Goal: Information Seeking & Learning: Learn about a topic

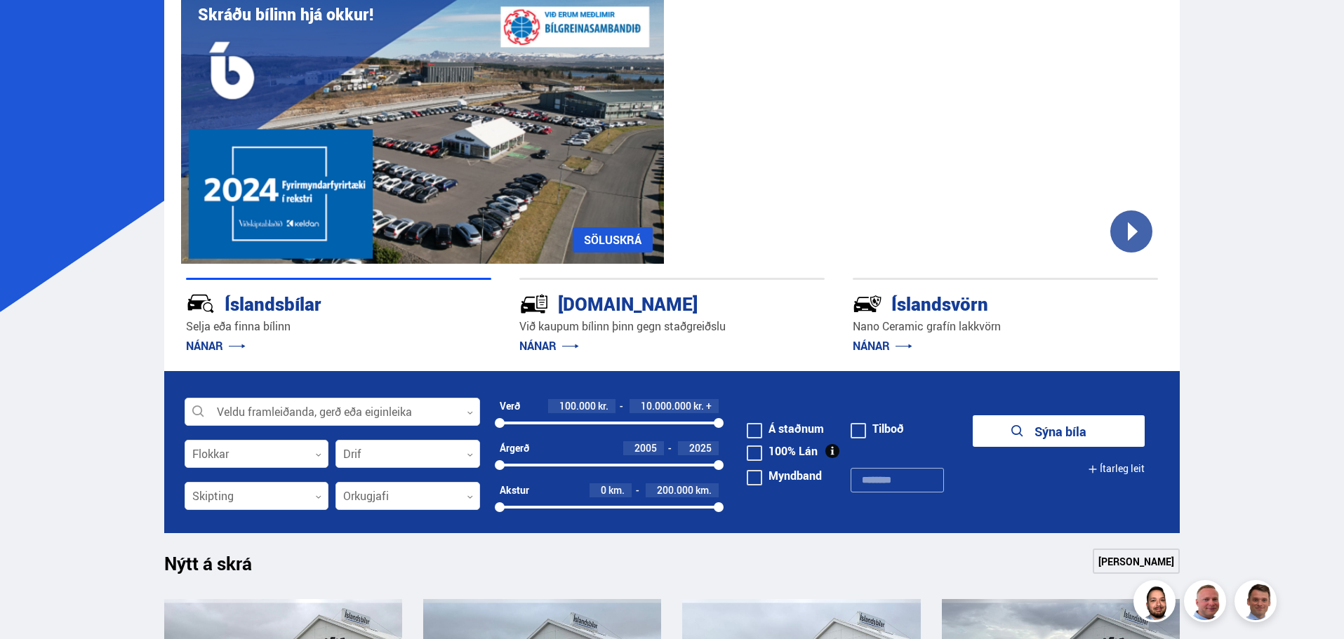
scroll to position [140, 0]
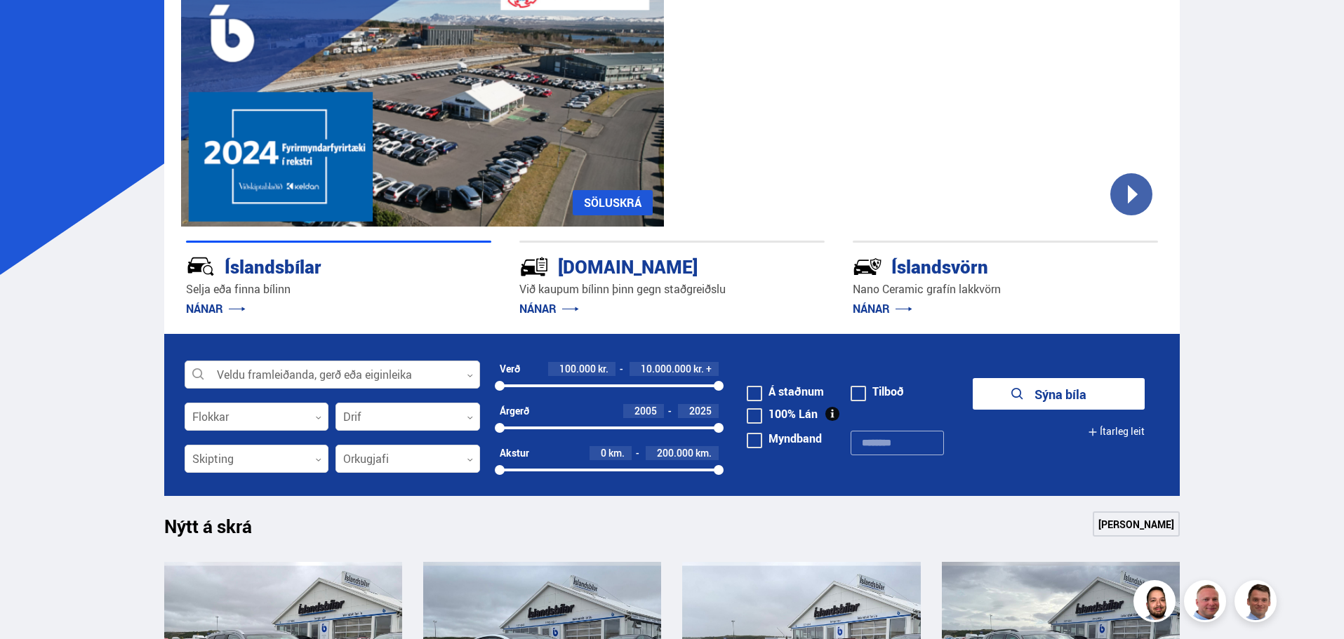
click at [275, 379] on div at bounding box center [332, 375] width 295 height 28
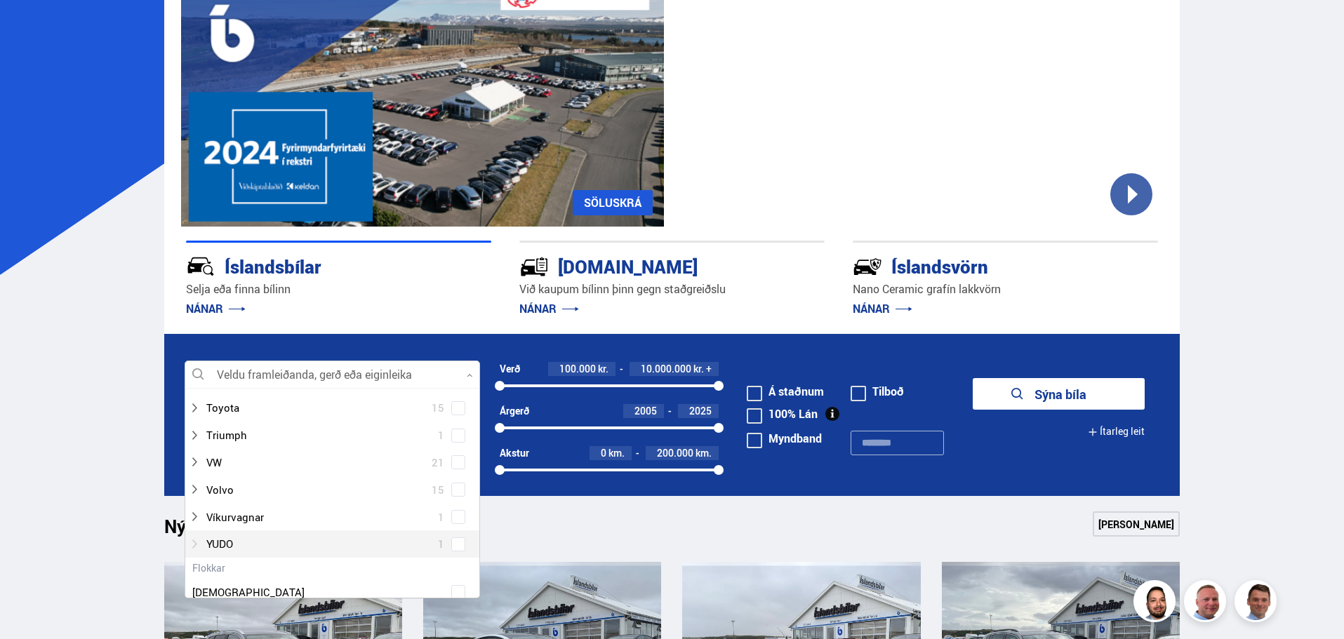
scroll to position [982, 0]
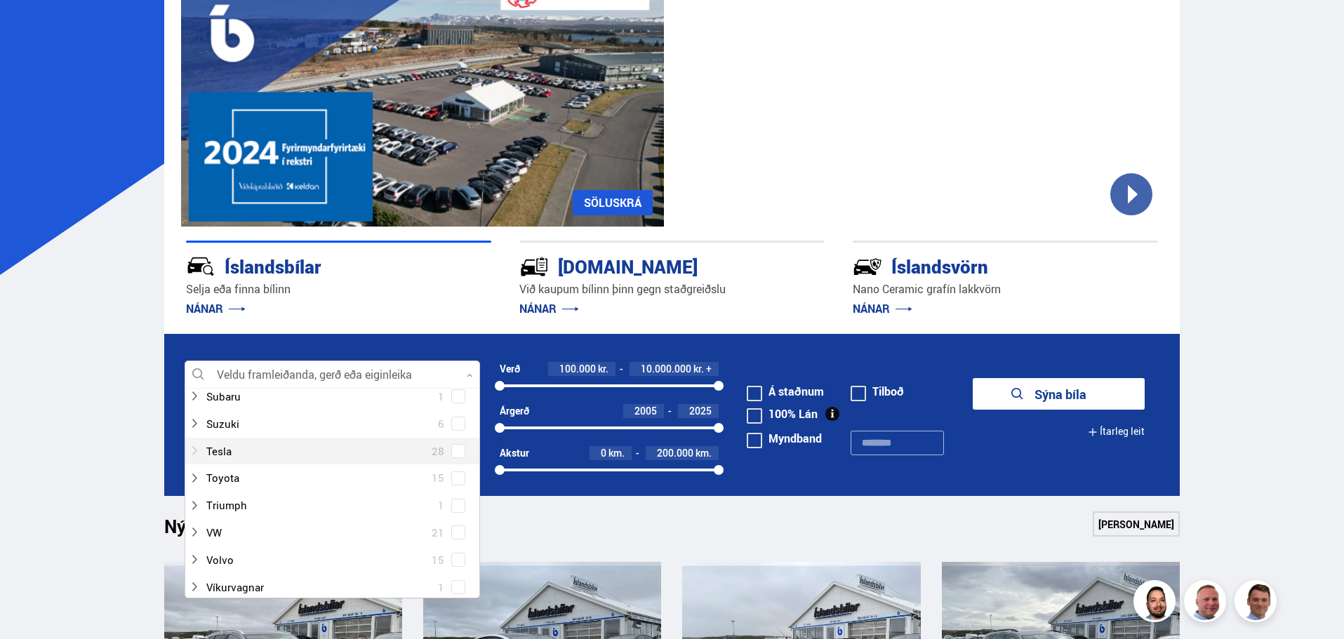
click at [222, 451] on div at bounding box center [318, 451] width 259 height 20
click at [455, 453] on span at bounding box center [458, 451] width 6 height 6
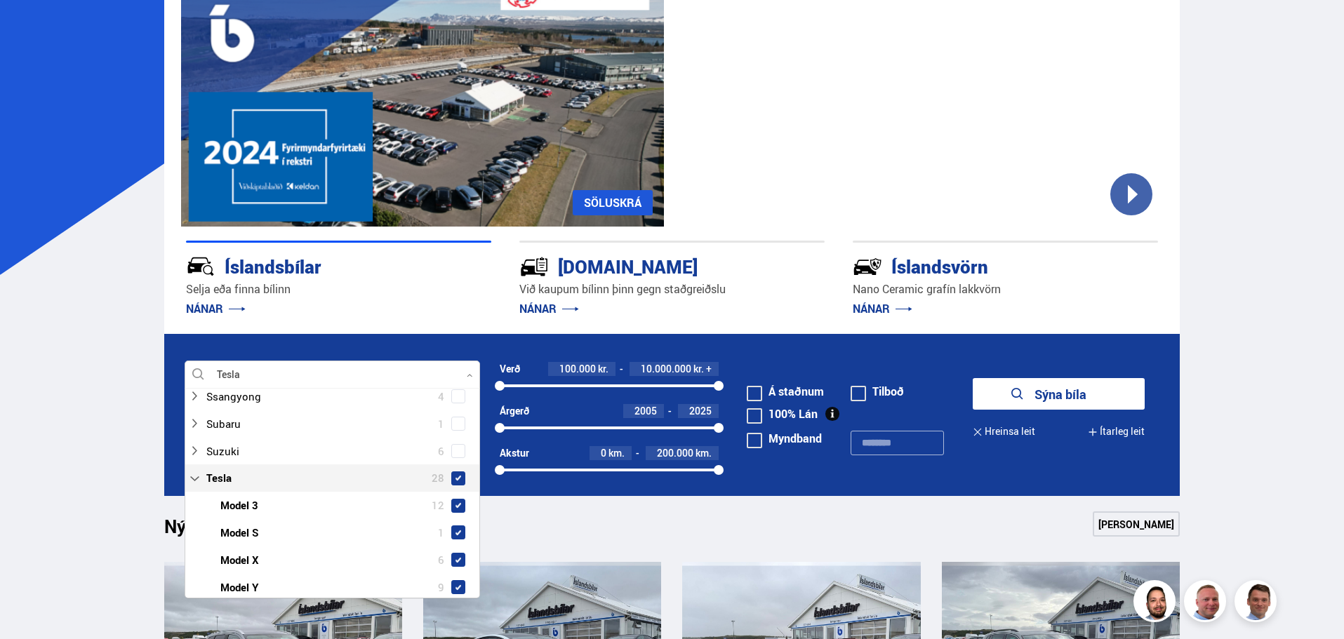
scroll to position [1010, 0]
click at [1010, 384] on button "Sýna 28 bíla" at bounding box center [1059, 394] width 172 height 32
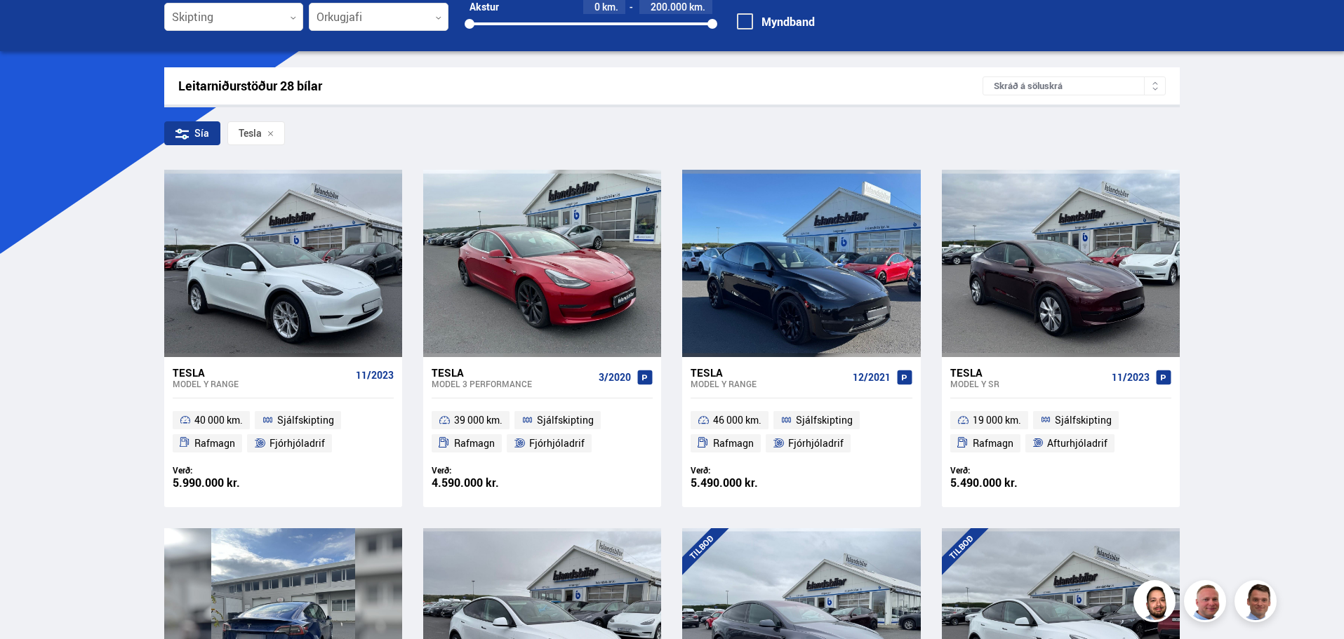
scroll to position [281, 0]
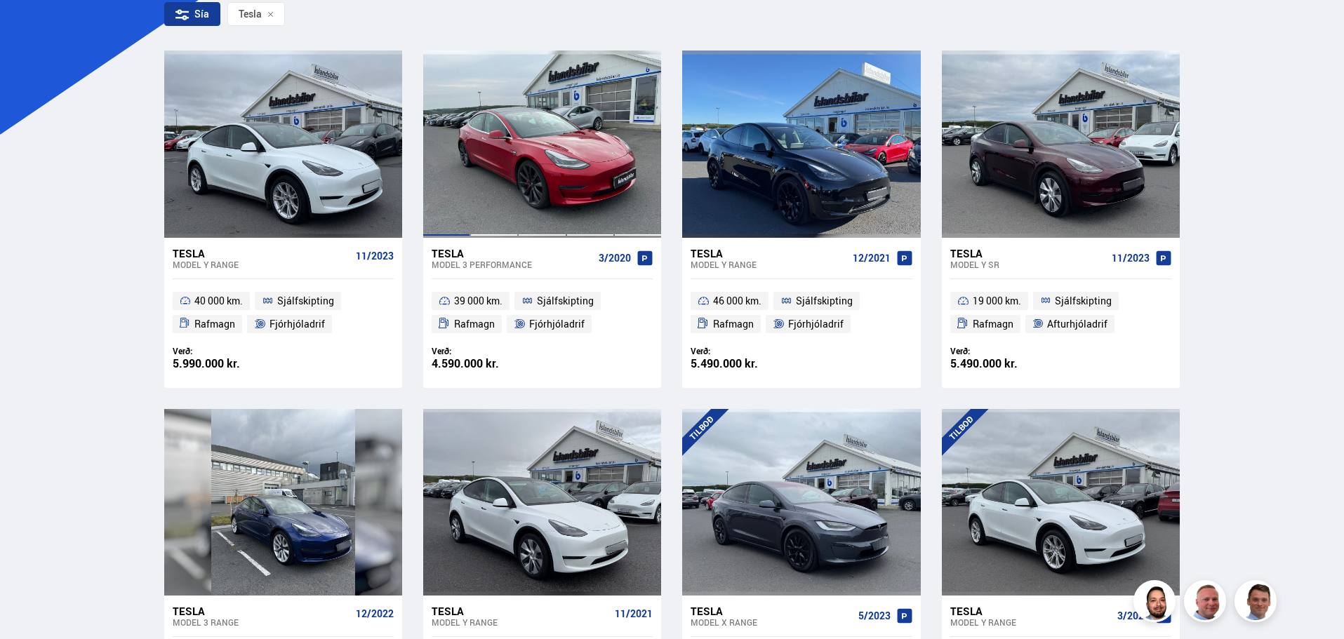
click at [531, 171] on div at bounding box center [542, 144] width 48 height 187
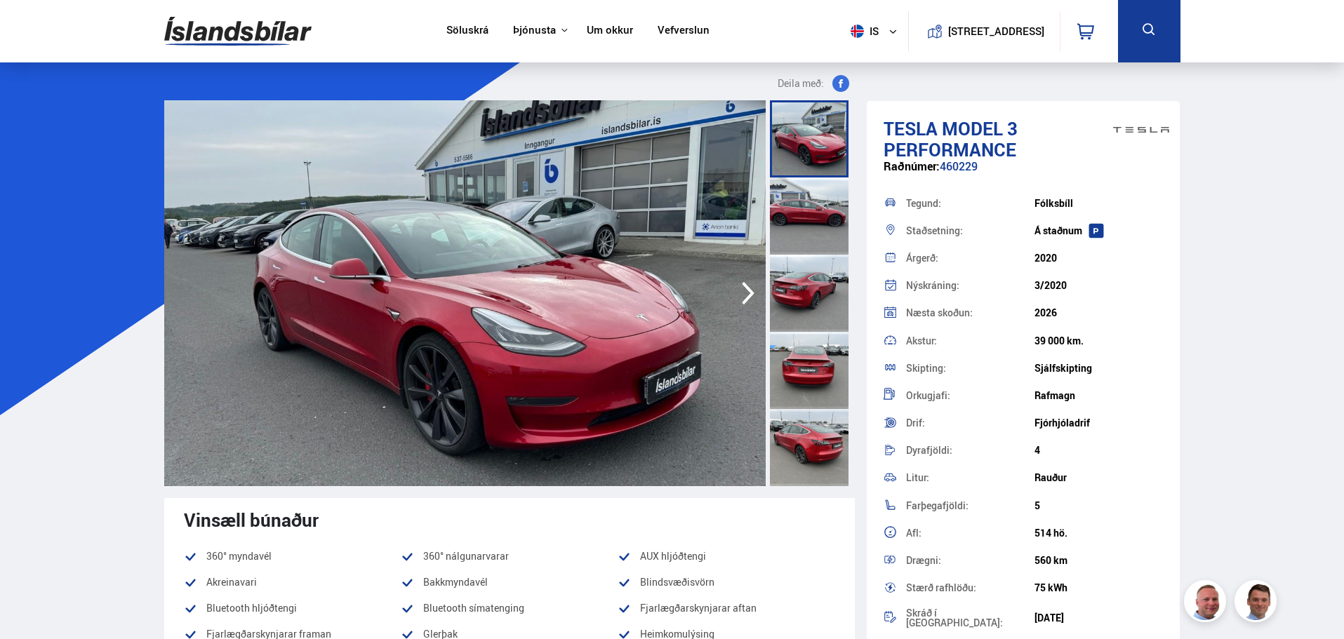
drag, startPoint x: 1031, startPoint y: 283, endPoint x: 1077, endPoint y: 288, distance: 46.5
click at [1077, 288] on div "Nýskráning: 3/2020" at bounding box center [1023, 285] width 280 height 27
click at [1056, 288] on div "3/2020" at bounding box center [1098, 285] width 128 height 11
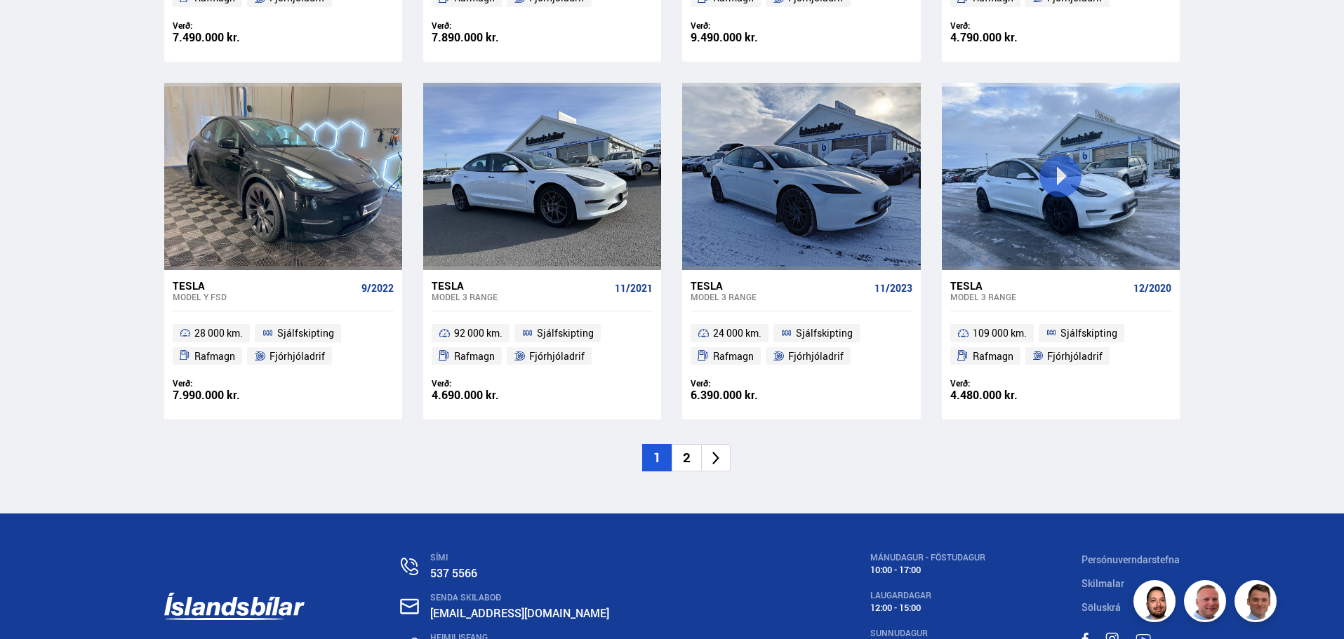
scroll to position [2045, 0]
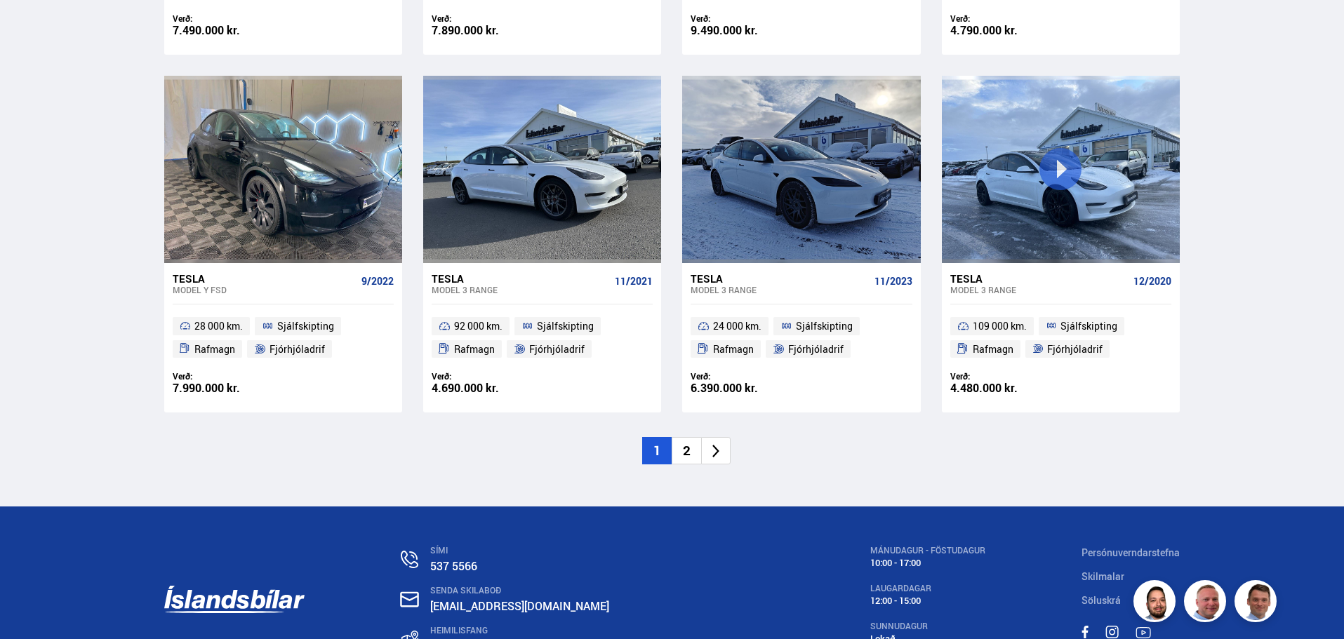
click at [693, 449] on li "2" at bounding box center [686, 450] width 29 height 27
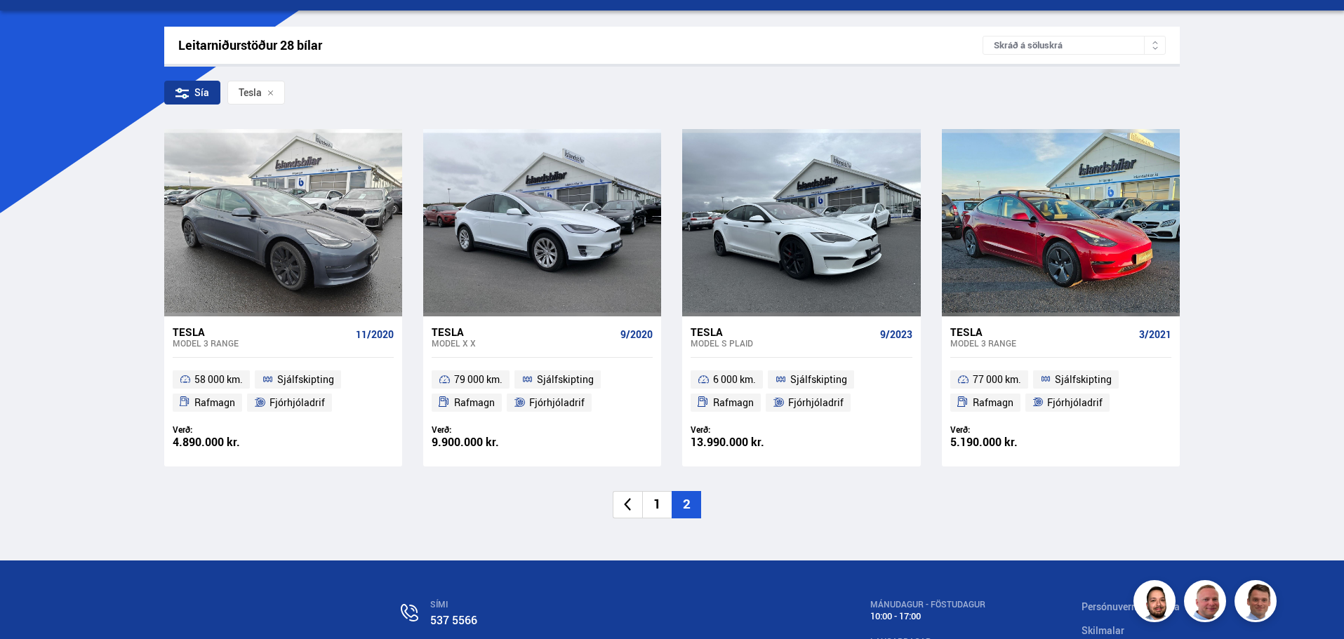
scroll to position [211, 0]
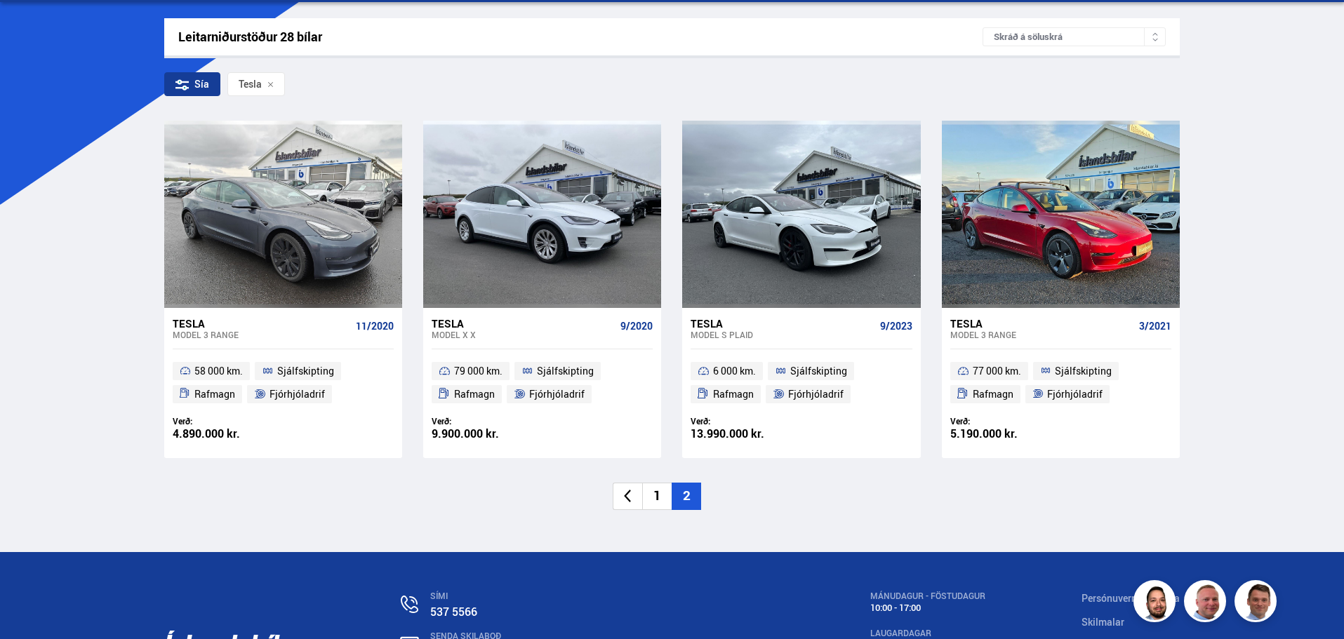
click at [651, 497] on li "1" at bounding box center [656, 496] width 29 height 27
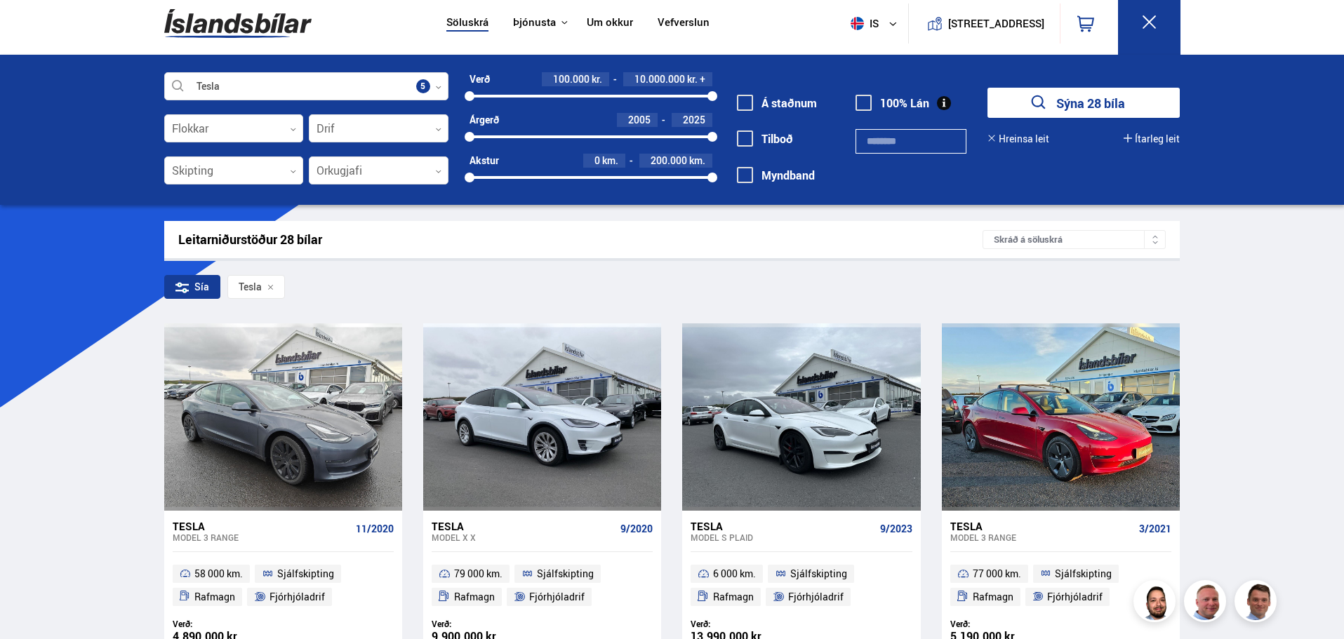
scroll to position [0, 0]
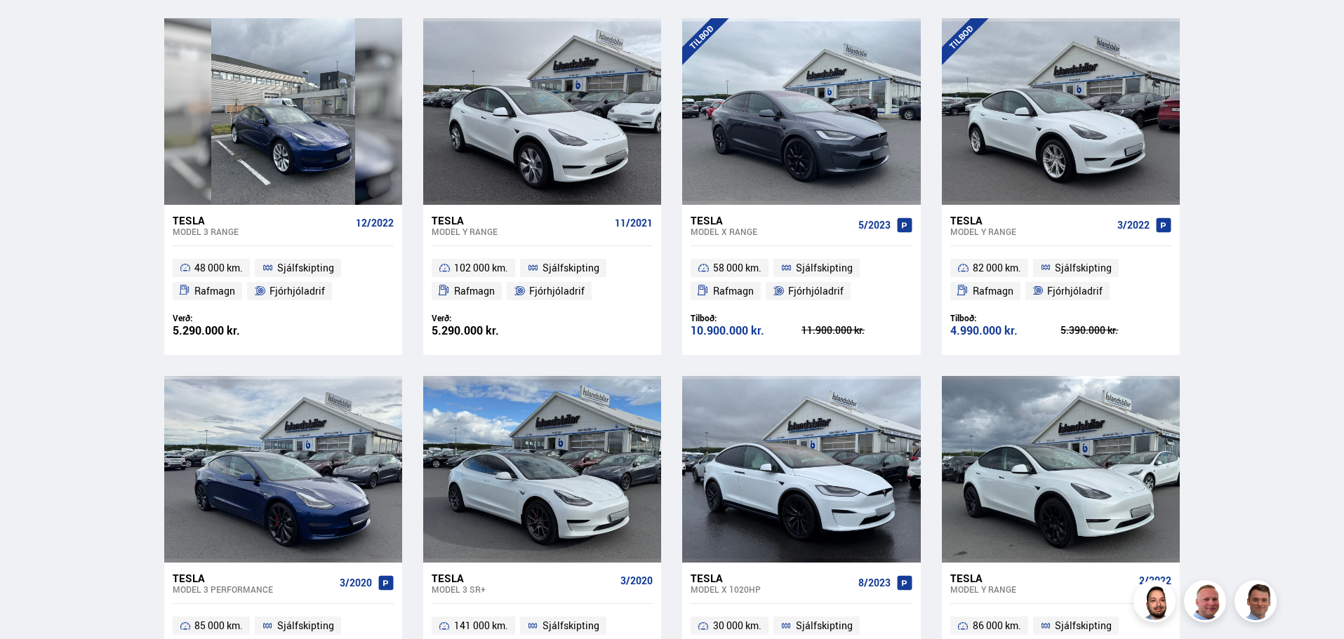
scroll to position [772, 0]
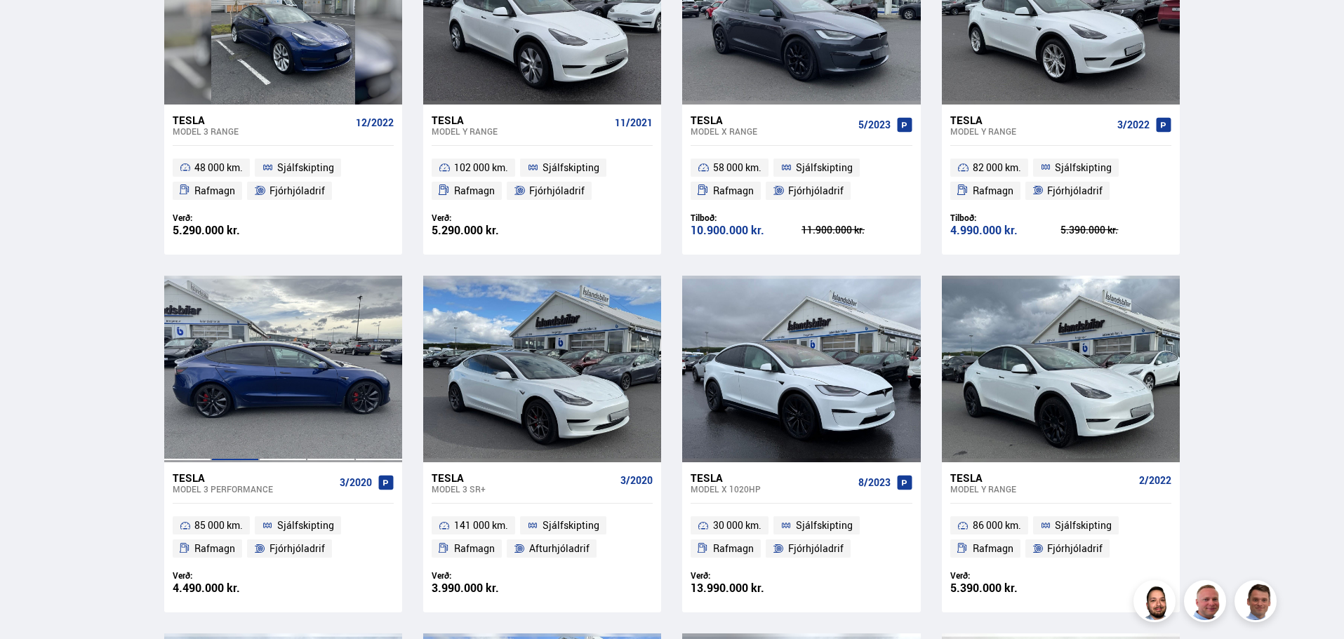
click at [239, 394] on div at bounding box center [235, 369] width 48 height 187
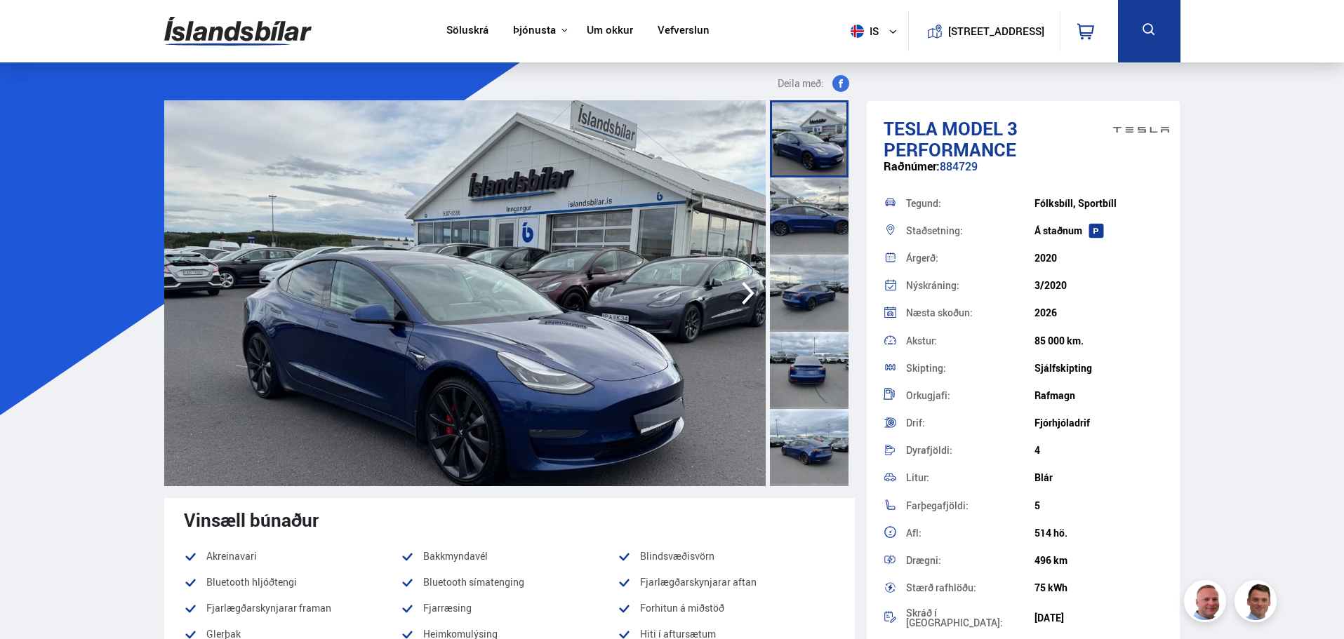
click at [747, 287] on icon "button" at bounding box center [748, 293] width 13 height 23
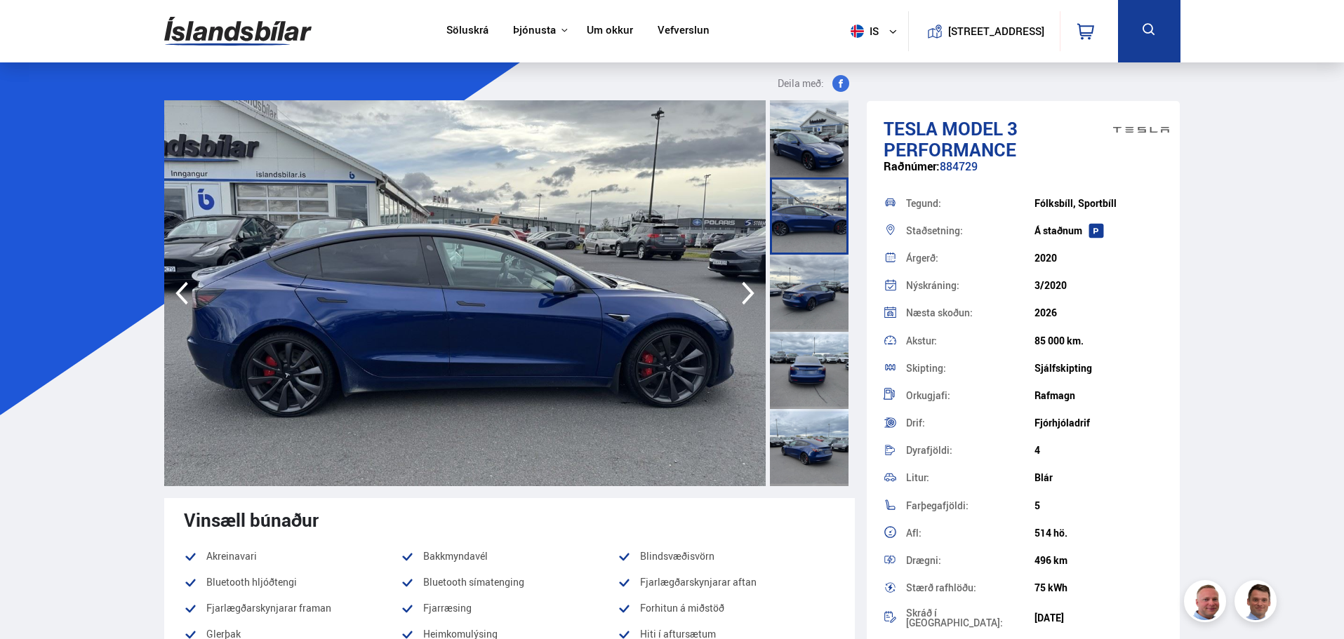
click at [185, 290] on icon "button" at bounding box center [182, 293] width 28 height 34
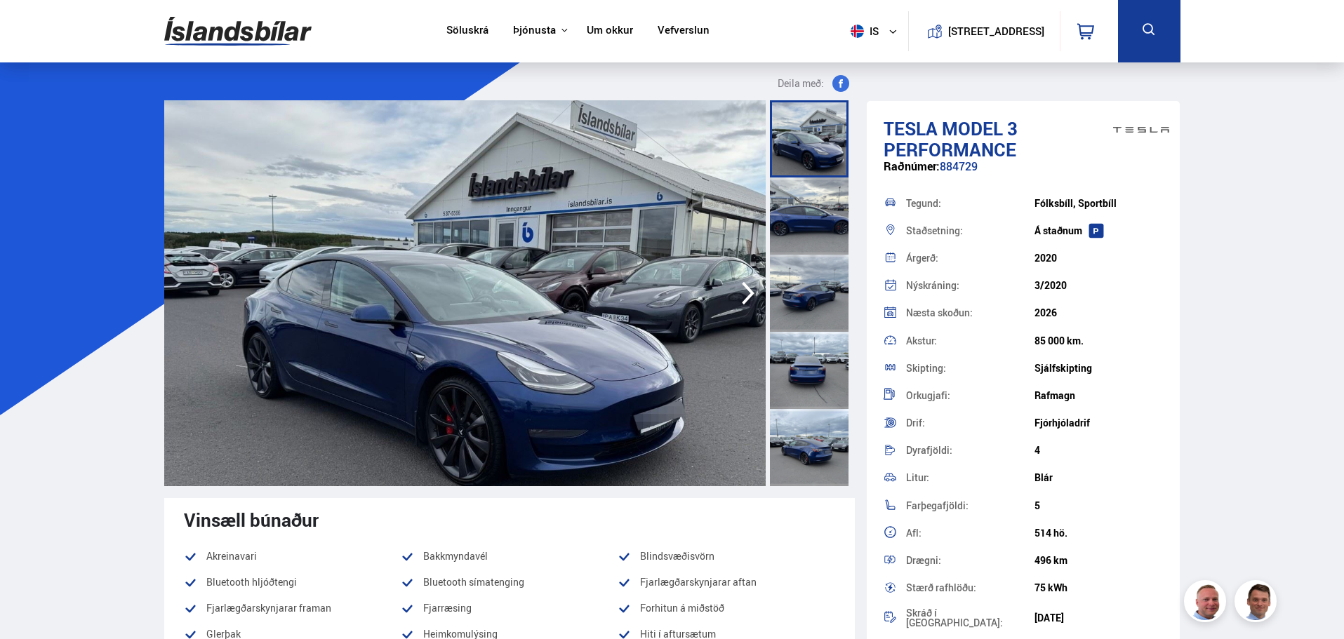
click at [733, 294] on img at bounding box center [464, 293] width 601 height 386
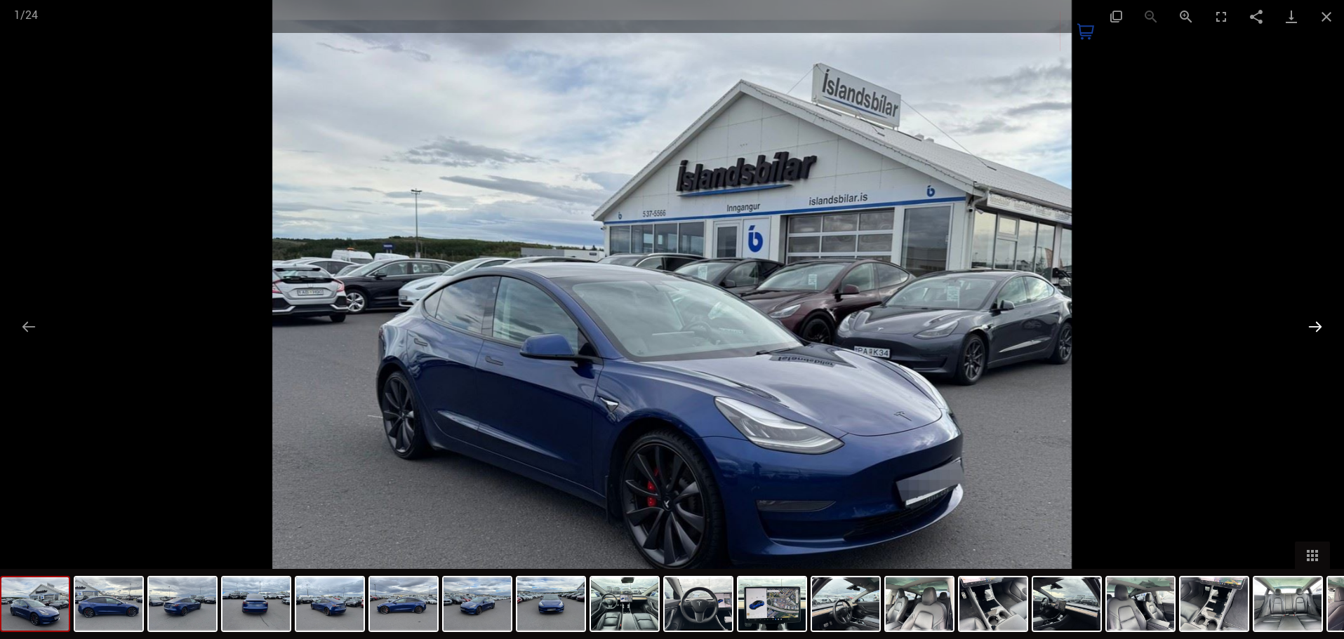
click at [1316, 328] on button "Next slide" at bounding box center [1314, 326] width 29 height 27
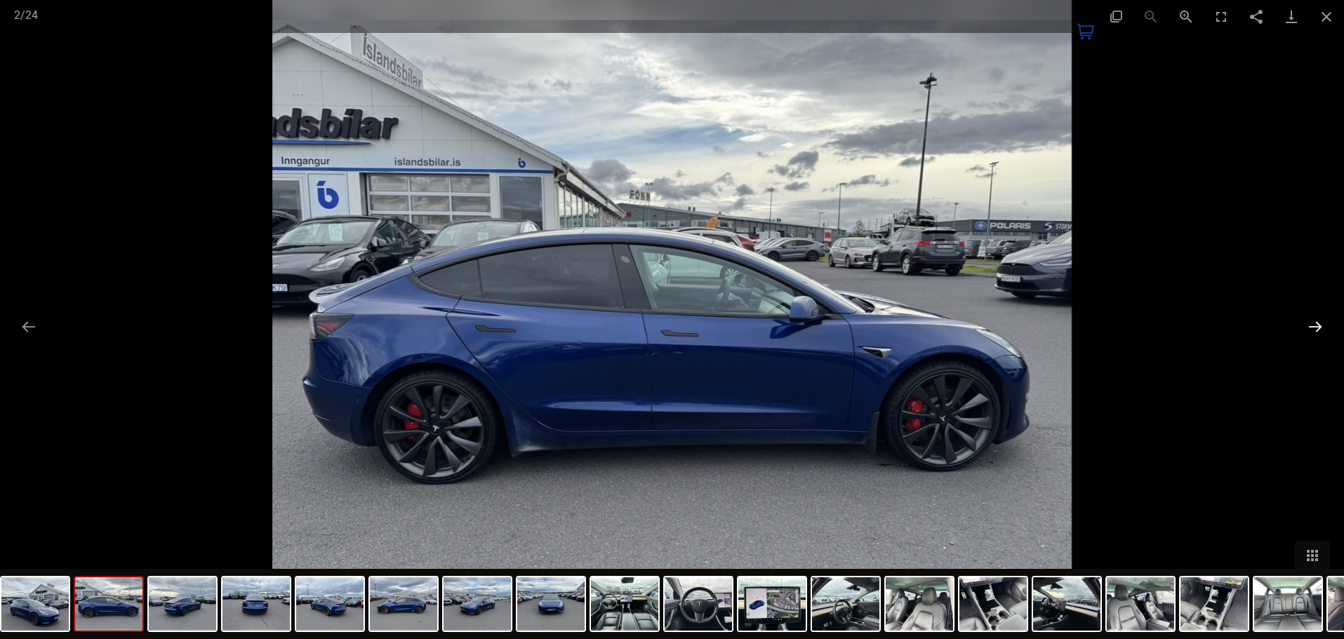
click at [1313, 321] on button "Next slide" at bounding box center [1314, 326] width 29 height 27
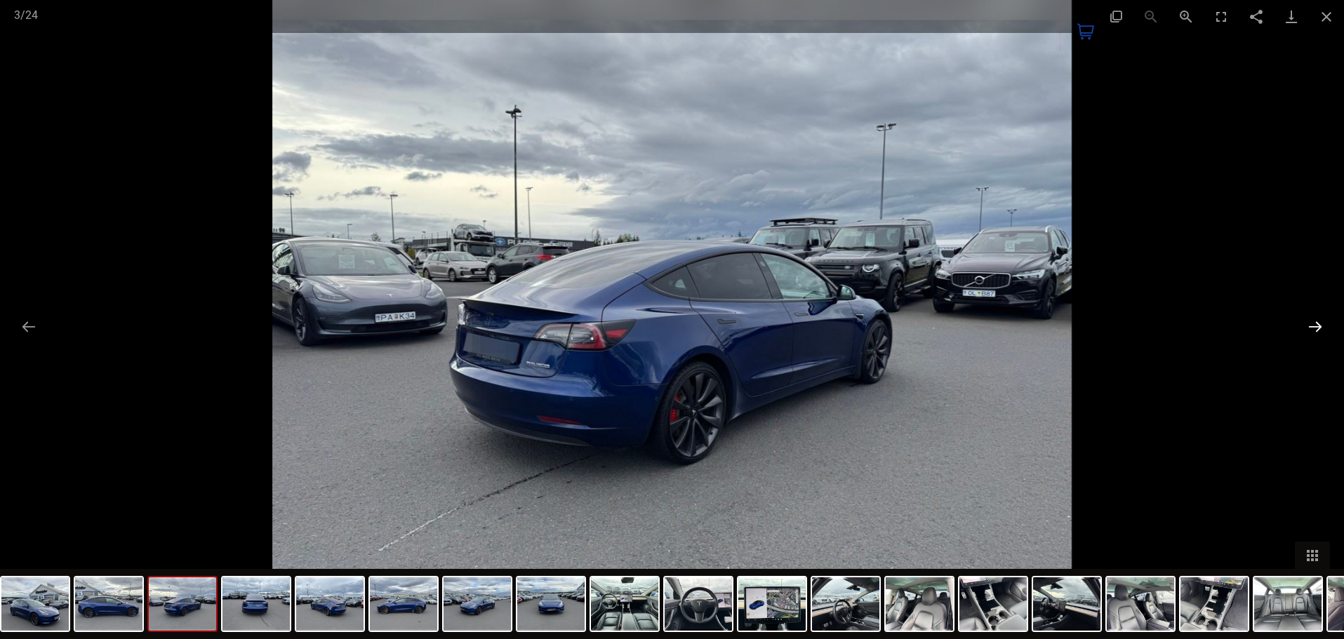
click at [1314, 323] on button "Next slide" at bounding box center [1314, 326] width 29 height 27
click at [1315, 326] on button "Next slide" at bounding box center [1314, 326] width 29 height 27
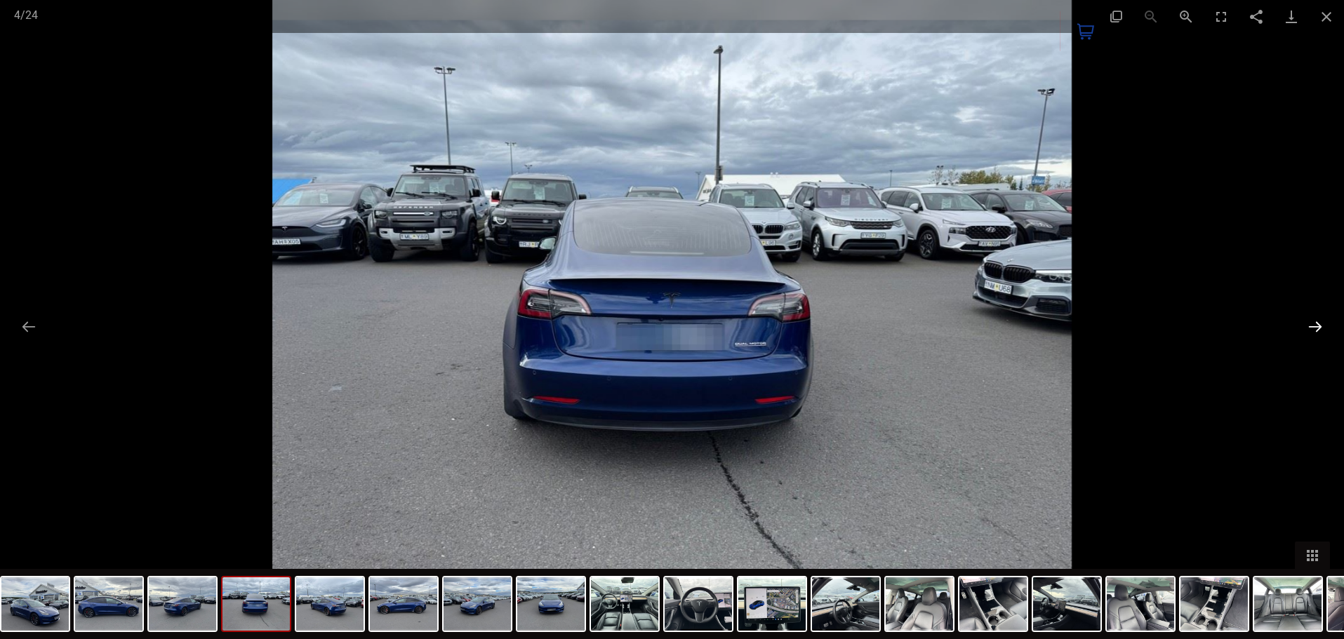
click at [1316, 326] on button "Next slide" at bounding box center [1314, 326] width 29 height 27
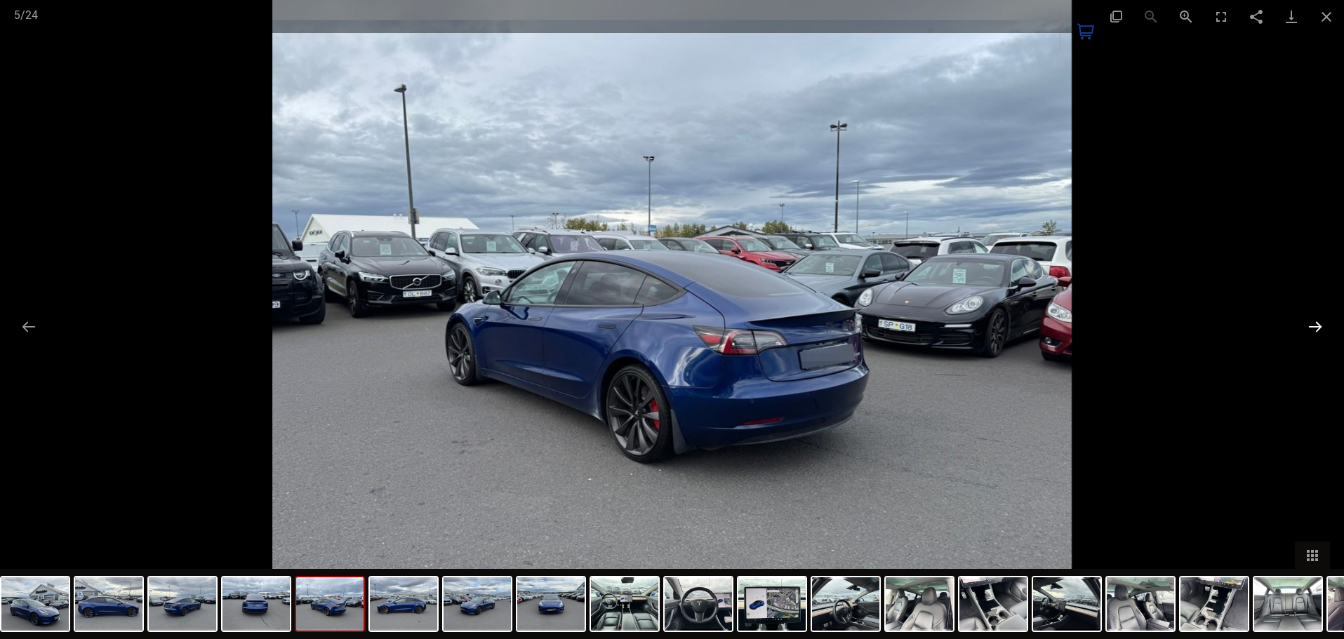
click at [1316, 325] on button "Next slide" at bounding box center [1314, 326] width 29 height 27
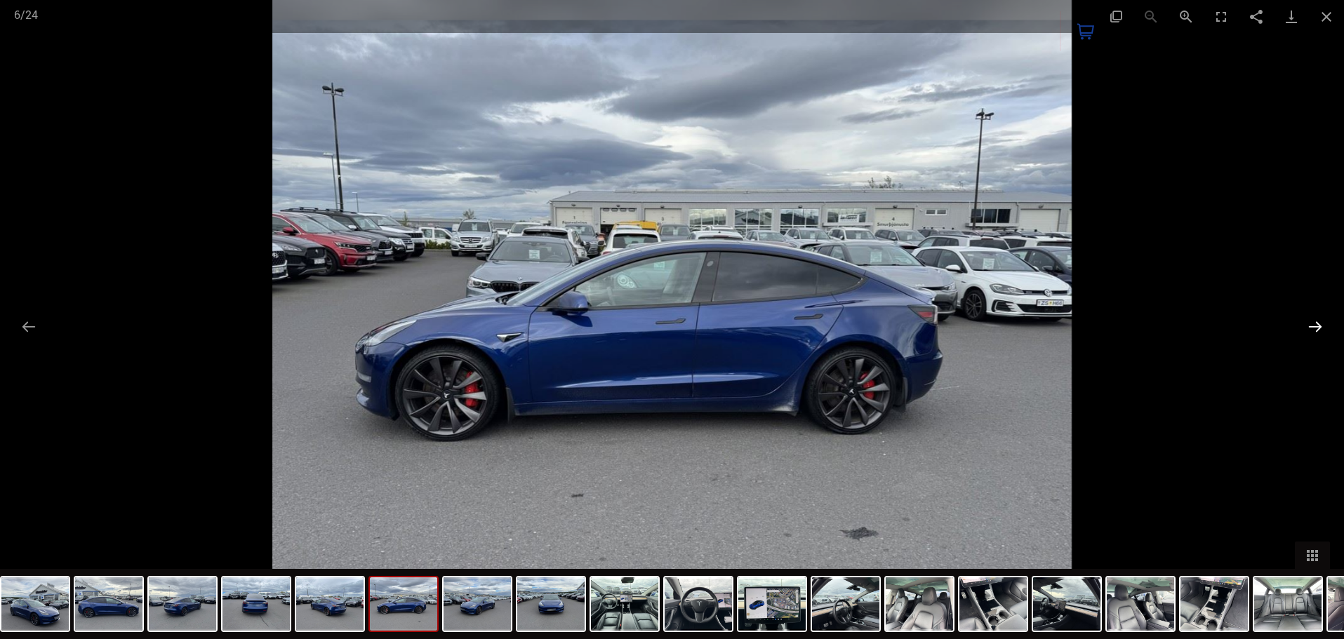
click at [1314, 323] on button "Next slide" at bounding box center [1314, 326] width 29 height 27
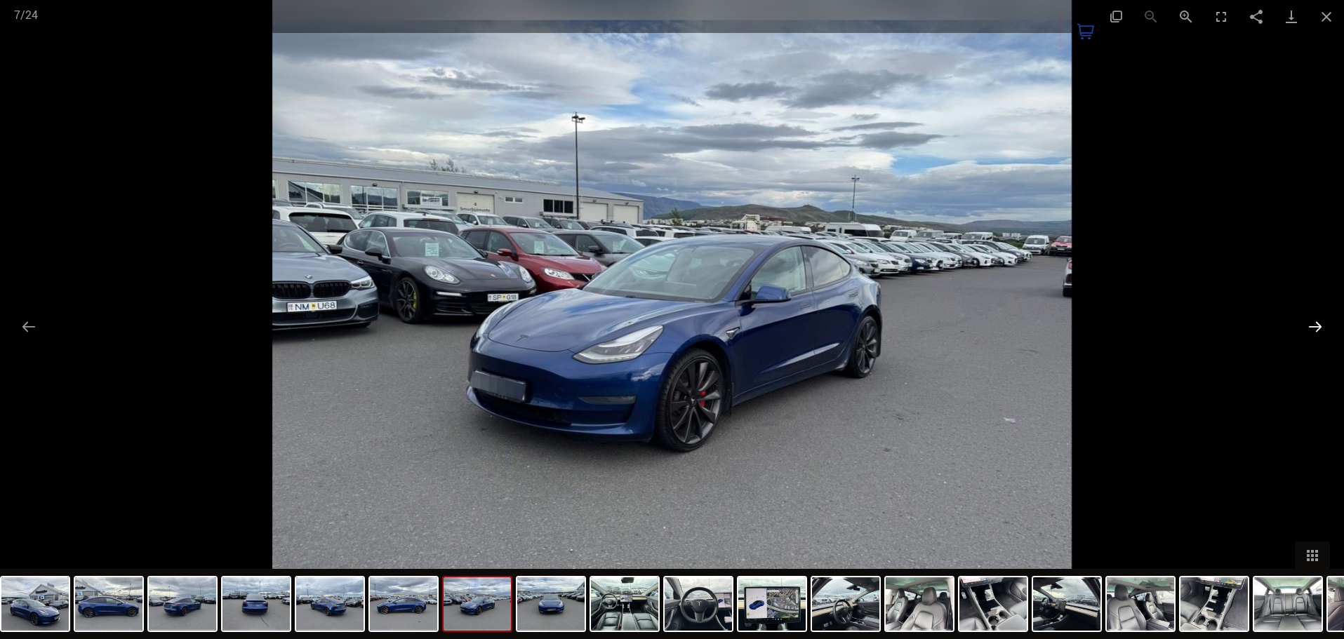
click at [1314, 321] on button "Next slide" at bounding box center [1314, 326] width 29 height 27
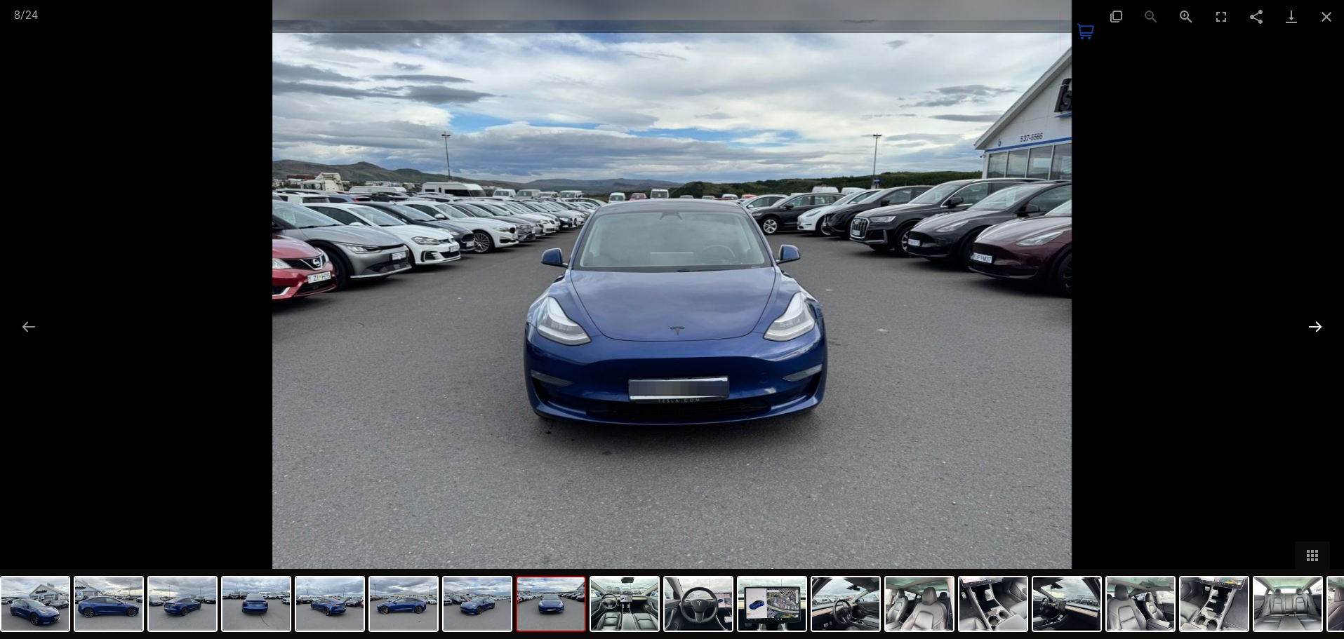
click at [1314, 321] on button "Next slide" at bounding box center [1314, 326] width 29 height 27
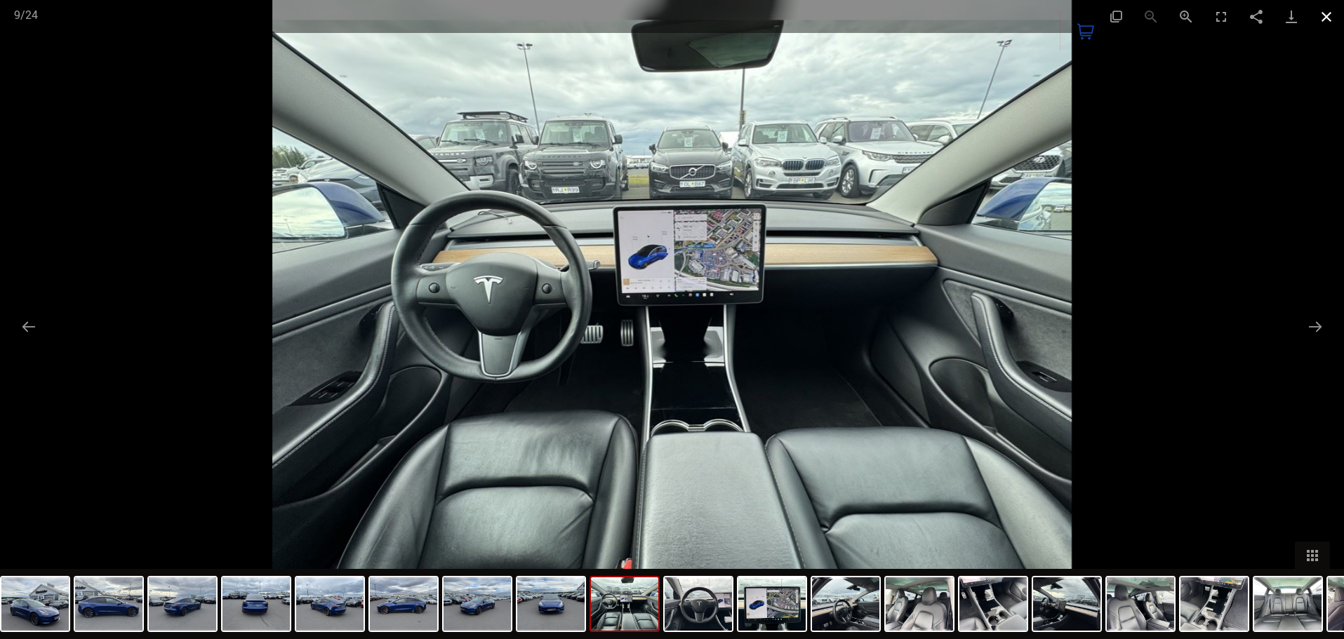
click at [1330, 13] on button "Close gallery" at bounding box center [1326, 16] width 35 height 33
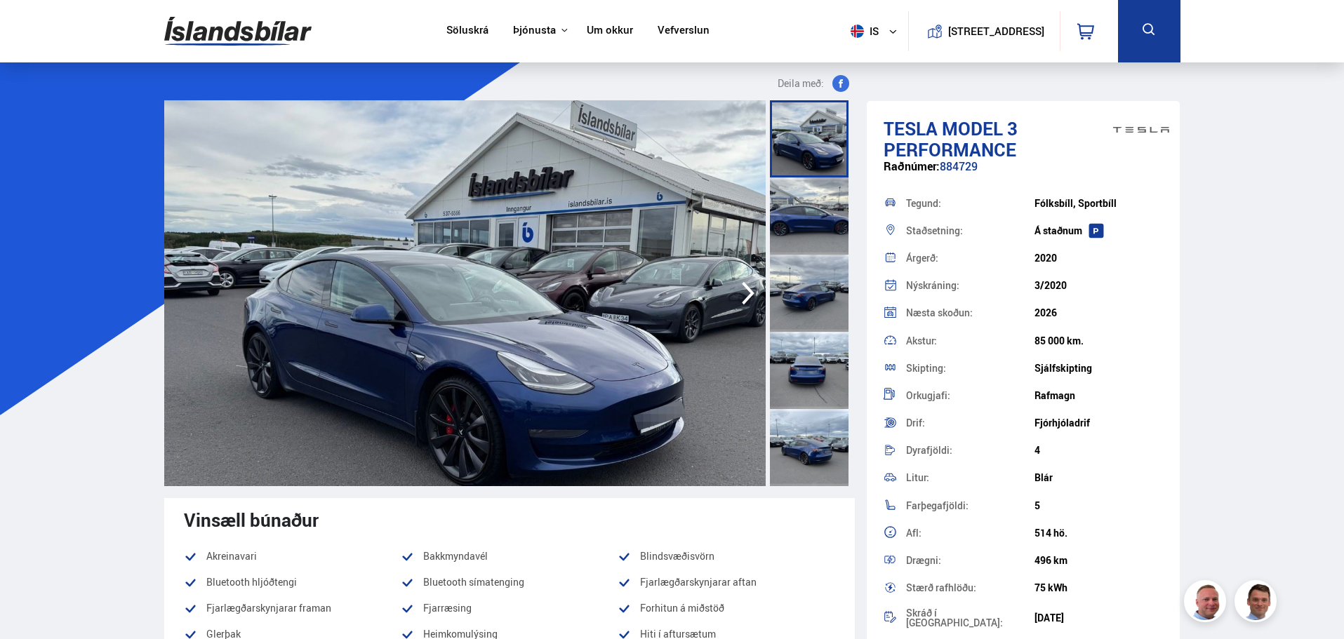
click at [233, 25] on img at bounding box center [237, 31] width 147 height 46
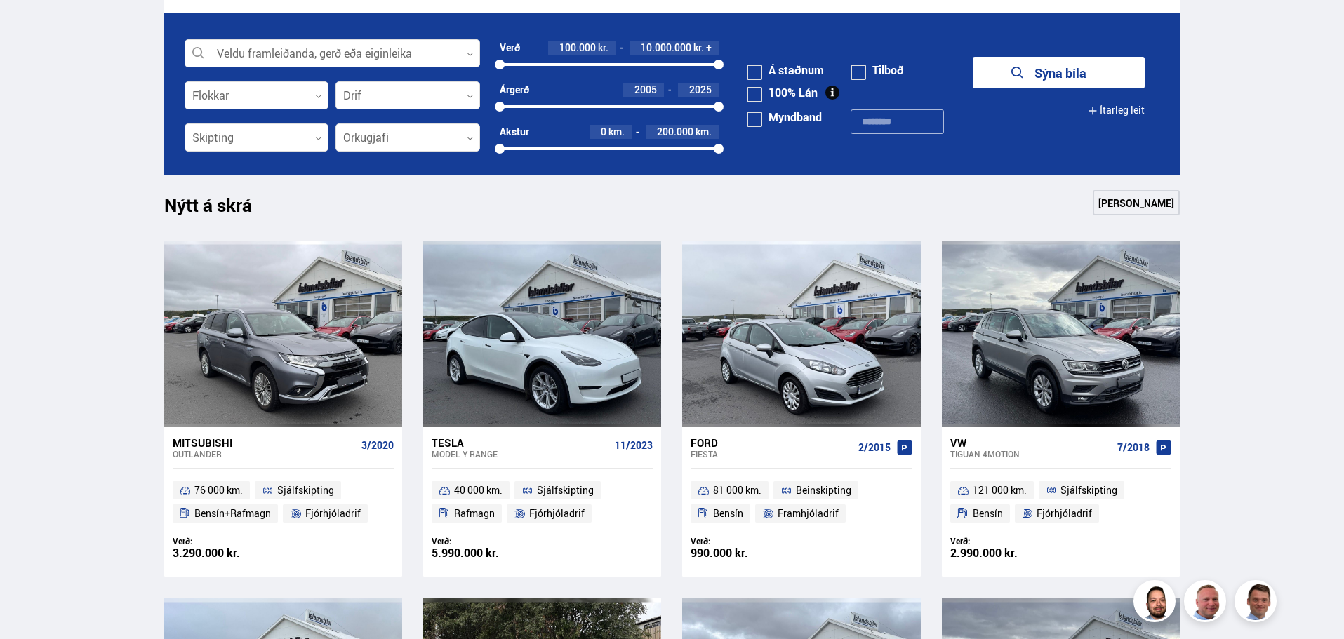
scroll to position [561, 0]
